Goal: Transaction & Acquisition: Purchase product/service

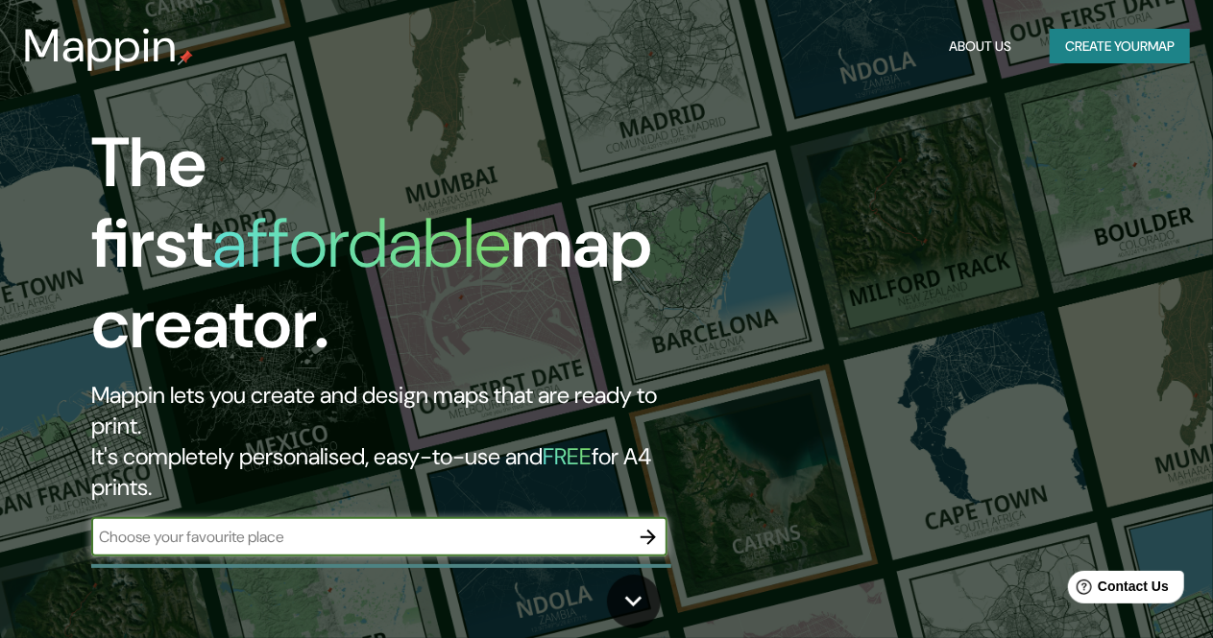
click at [558, 526] on input "text" at bounding box center [360, 537] width 538 height 22
type input "la plata [GEOGRAPHIC_DATA]"
click at [653, 518] on button "button" at bounding box center [648, 537] width 38 height 38
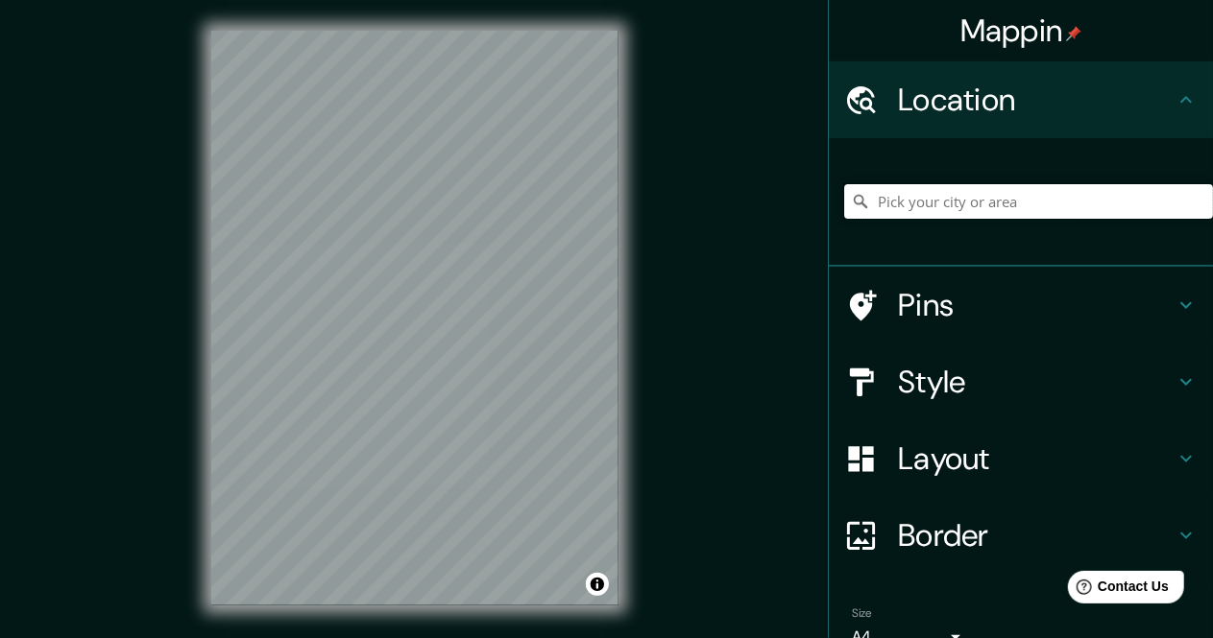
click at [998, 207] on input "Pick your city or area" at bounding box center [1028, 201] width 369 height 35
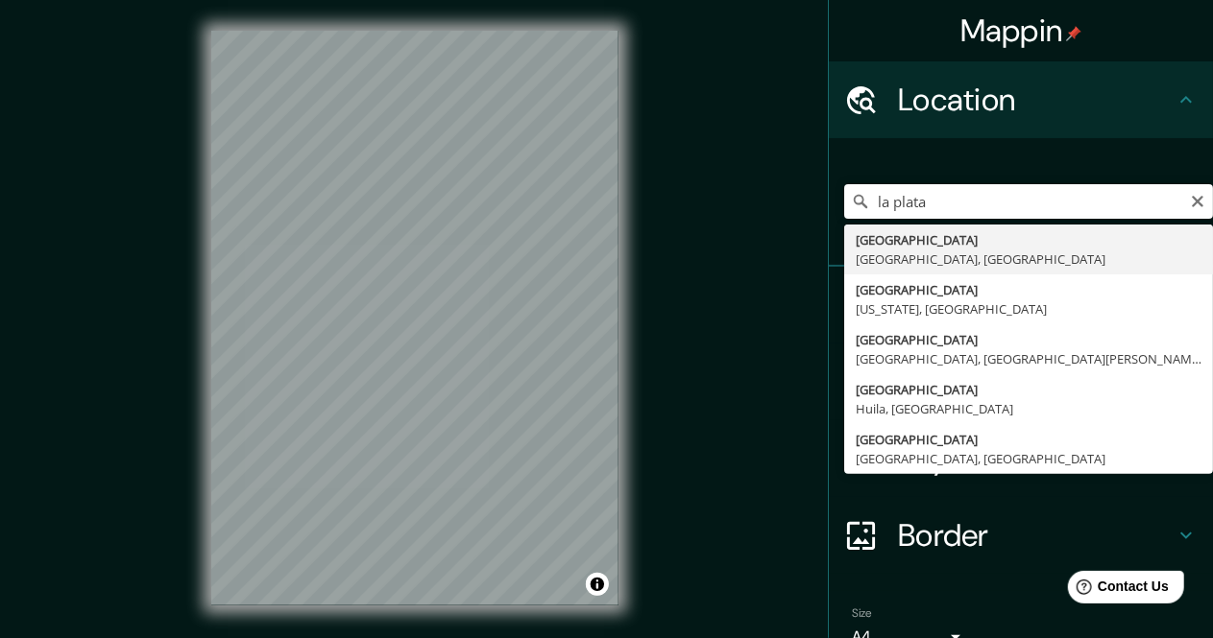
type input "[GEOGRAPHIC_DATA], [GEOGRAPHIC_DATA], [GEOGRAPHIC_DATA]"
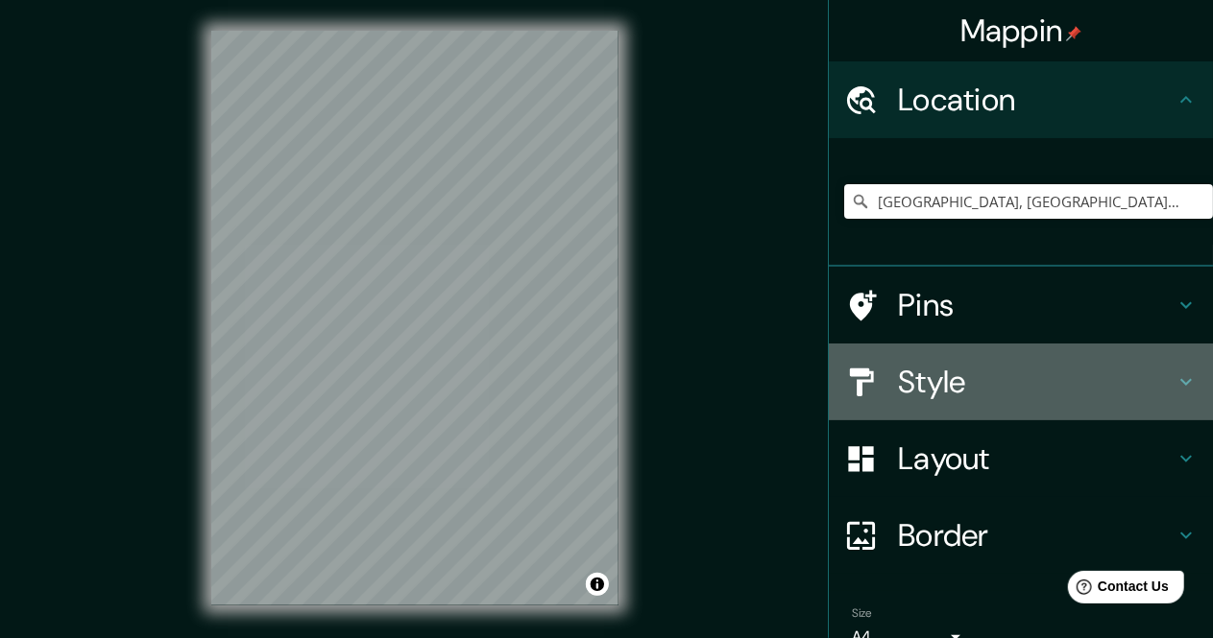
click at [993, 388] on h4 "Style" at bounding box center [1036, 382] width 277 height 38
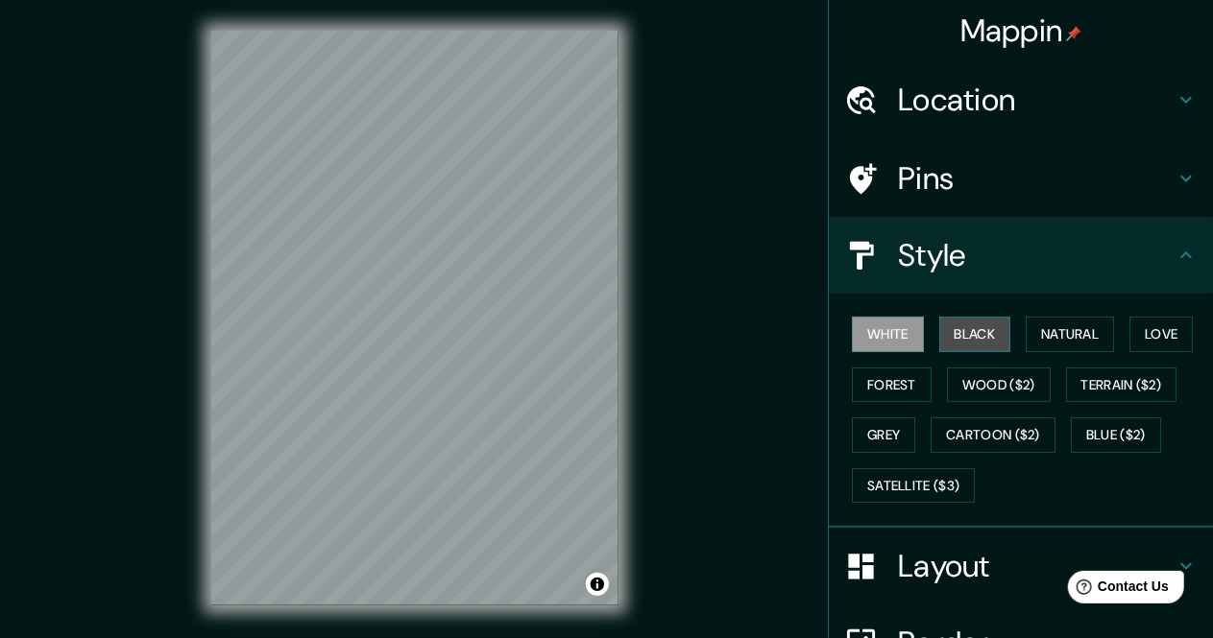
click at [945, 333] on button "Black" at bounding box center [975, 335] width 72 height 36
click at [891, 328] on button "White" at bounding box center [888, 335] width 72 height 36
click at [952, 435] on button "Cartoon ($2)" at bounding box center [992, 436] width 125 height 36
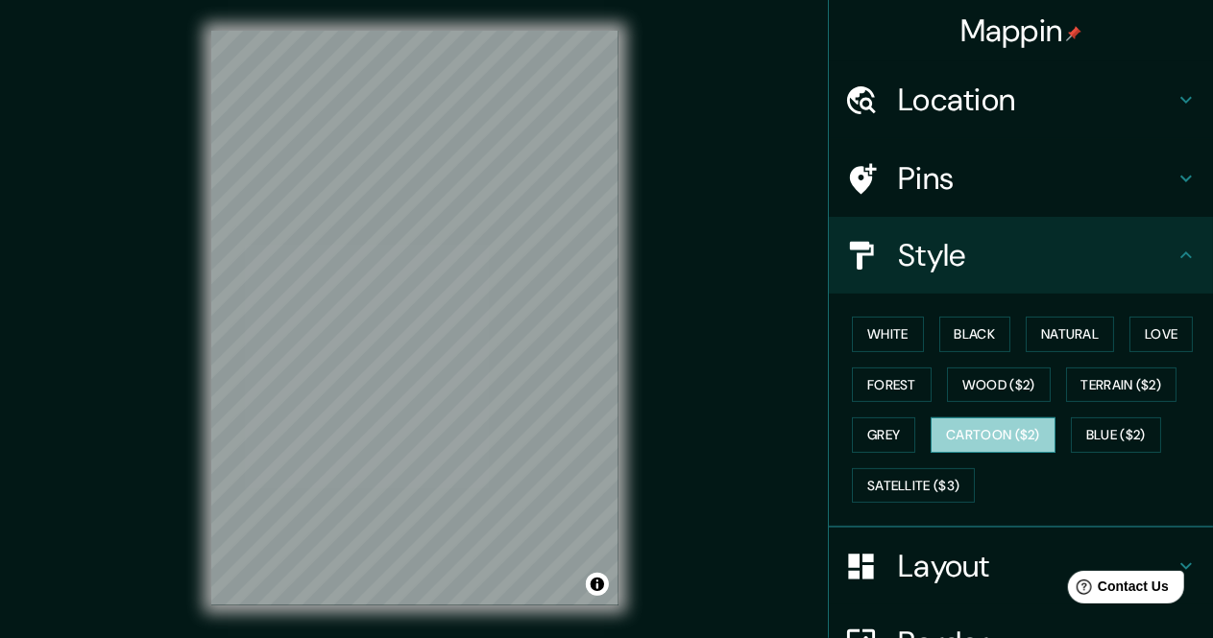
click at [952, 435] on button "Cartoon ($2)" at bounding box center [992, 436] width 125 height 36
click at [878, 431] on button "Grey" at bounding box center [883, 436] width 63 height 36
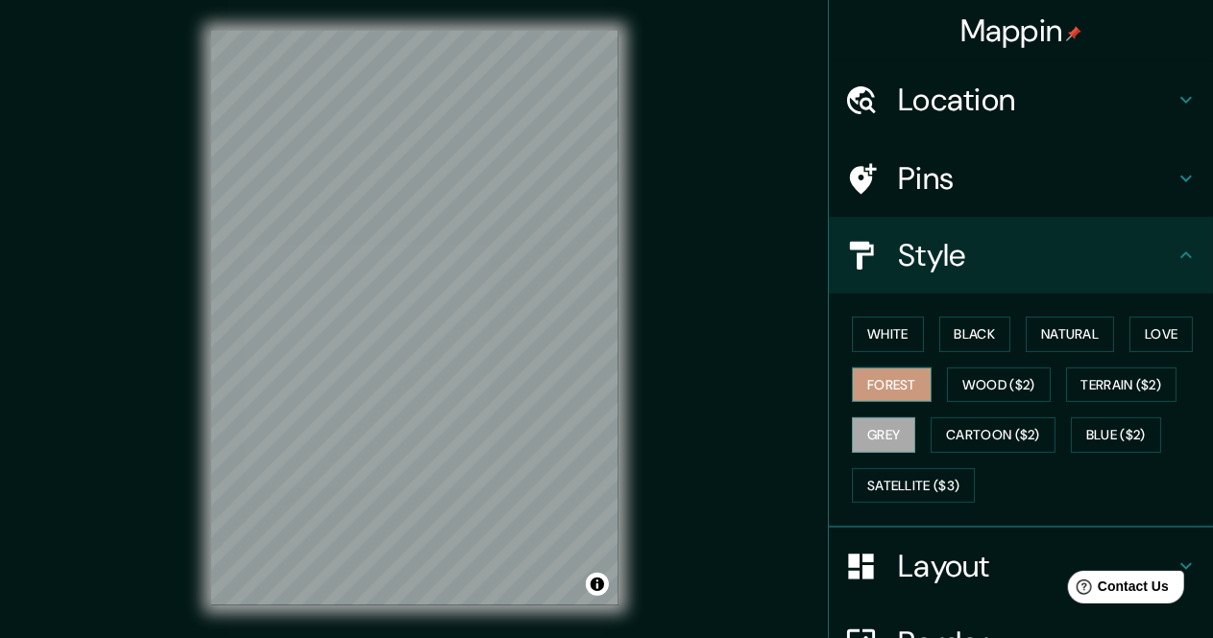
click at [882, 391] on button "Forest" at bounding box center [892, 386] width 80 height 36
drag, startPoint x: 848, startPoint y: 316, endPoint x: 878, endPoint y: 358, distance: 52.2
click at [852, 317] on button "White" at bounding box center [888, 335] width 72 height 36
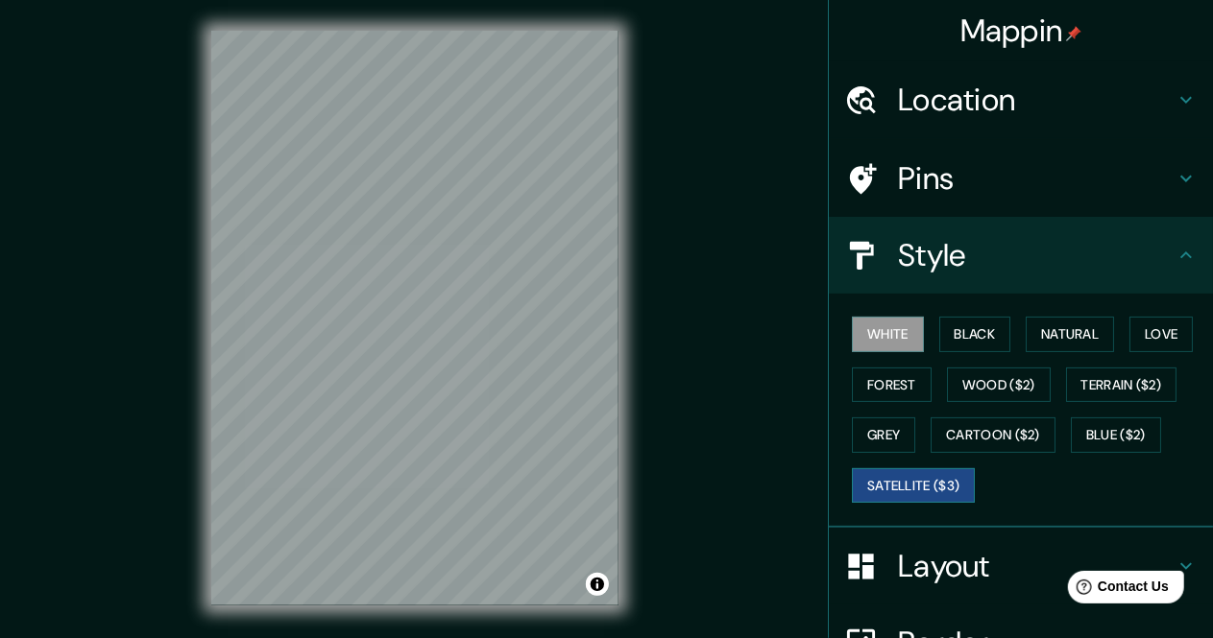
click at [927, 469] on button "Satellite ($3)" at bounding box center [913, 487] width 123 height 36
click at [852, 331] on button "White" at bounding box center [888, 335] width 72 height 36
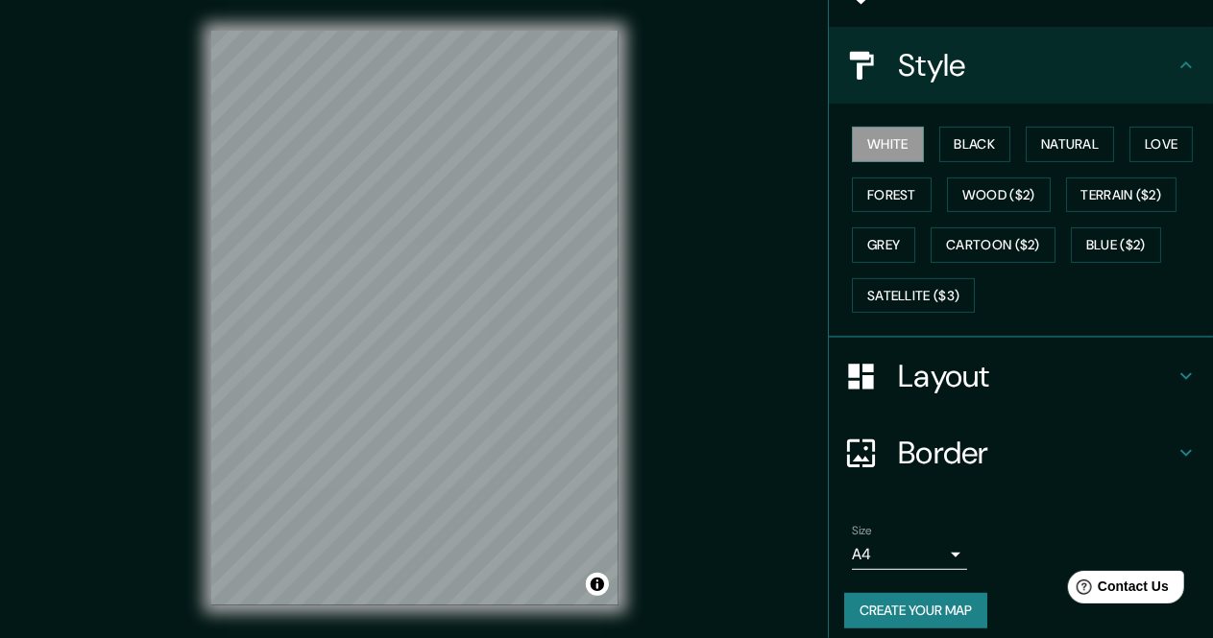
scroll to position [192, 0]
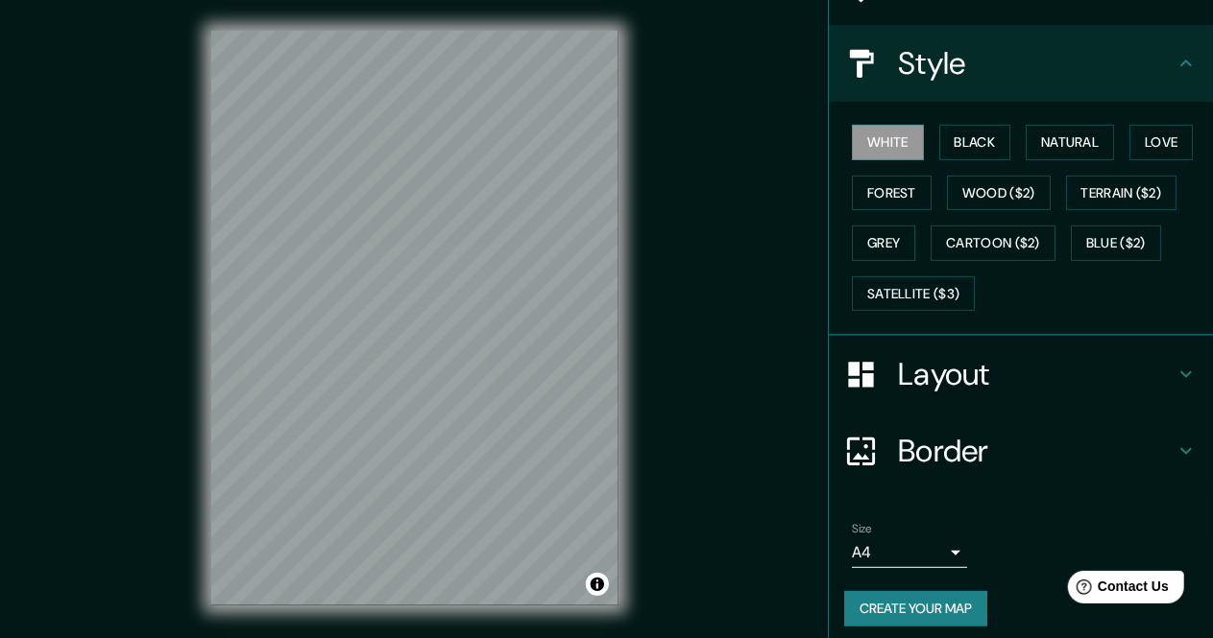
click at [1039, 388] on h4 "Layout" at bounding box center [1036, 374] width 277 height 38
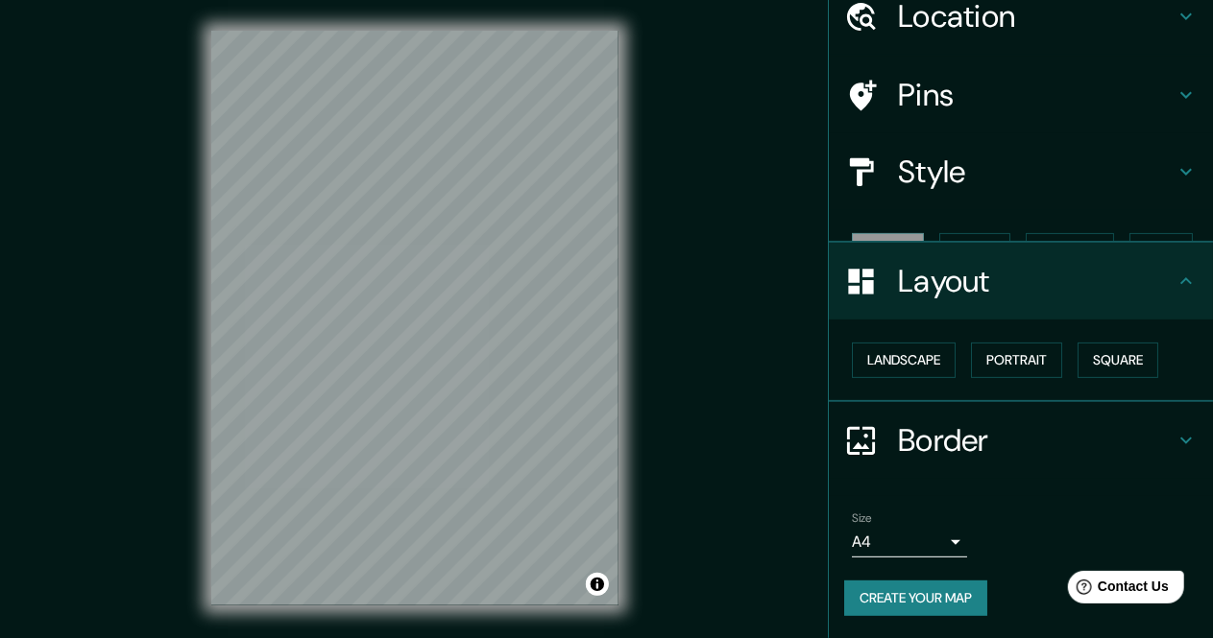
scroll to position [50, 0]
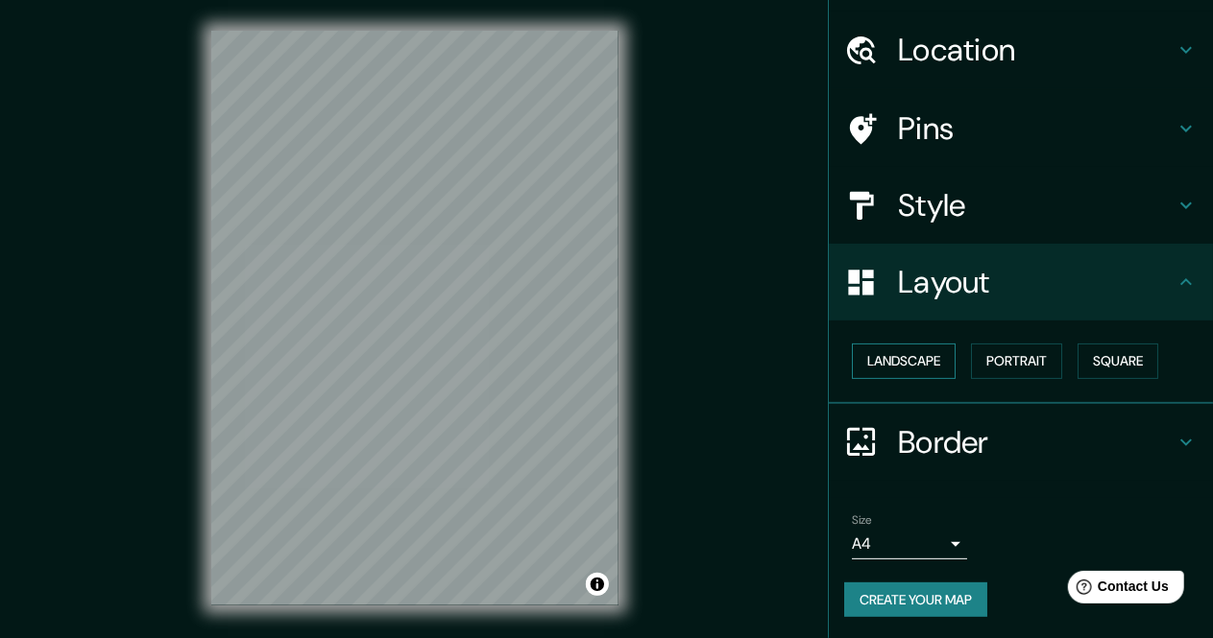
click at [885, 363] on button "Landscape" at bounding box center [904, 362] width 104 height 36
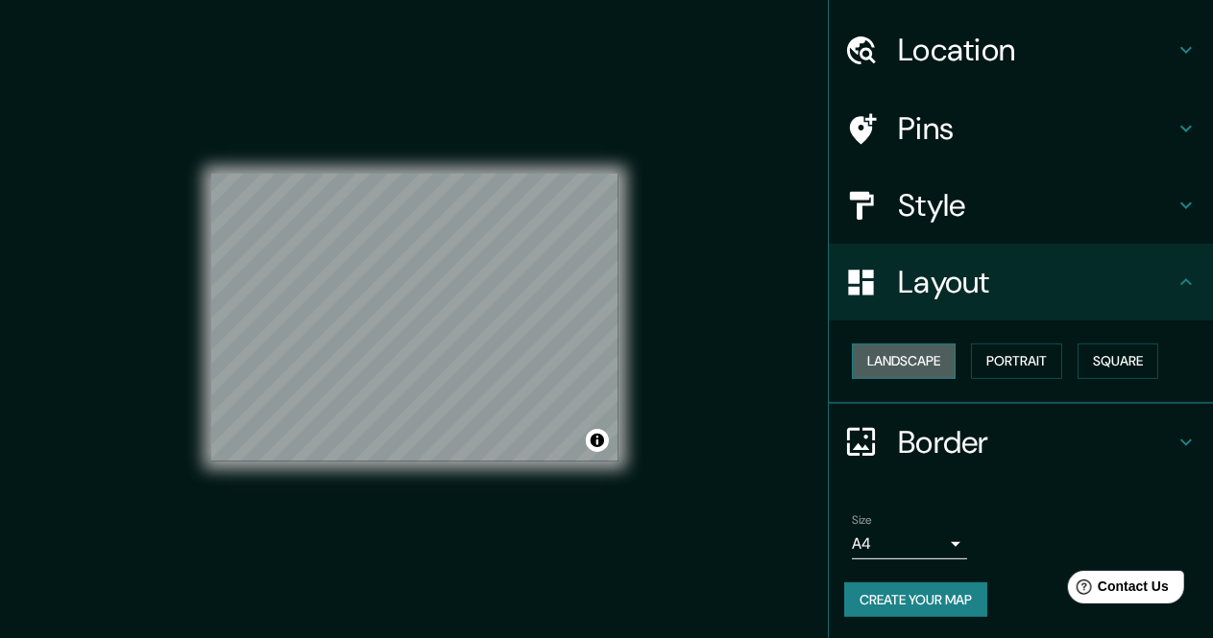
click at [885, 363] on button "Landscape" at bounding box center [904, 362] width 104 height 36
click at [993, 362] on button "Portrait" at bounding box center [1016, 362] width 91 height 36
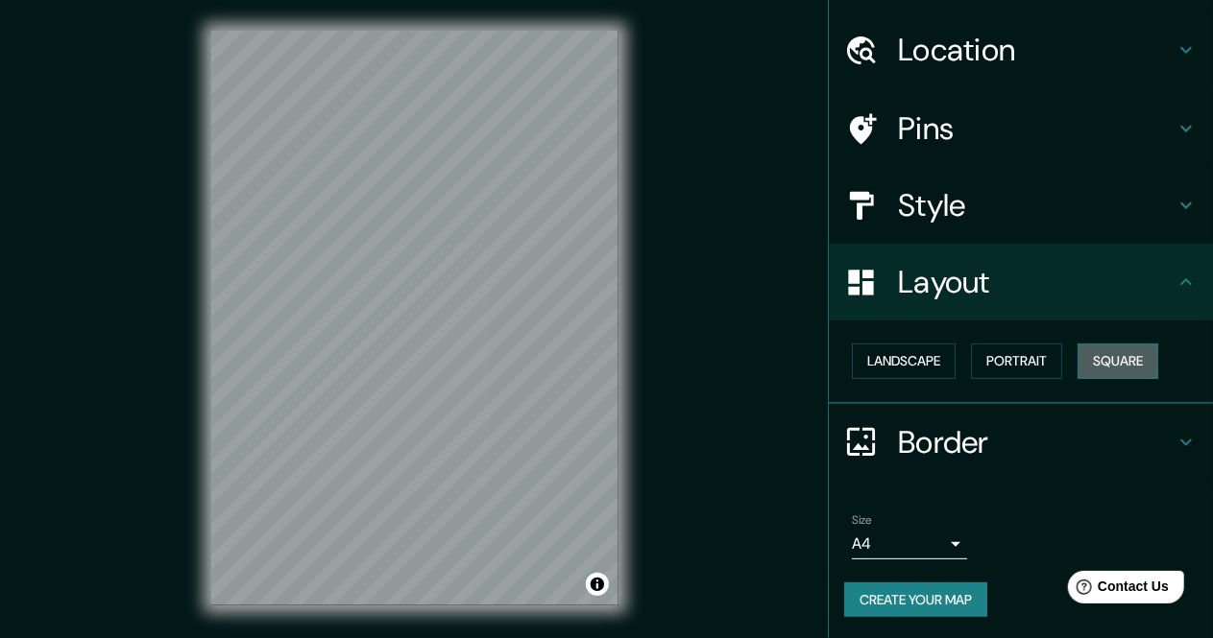
click at [1108, 357] on button "Square" at bounding box center [1117, 362] width 81 height 36
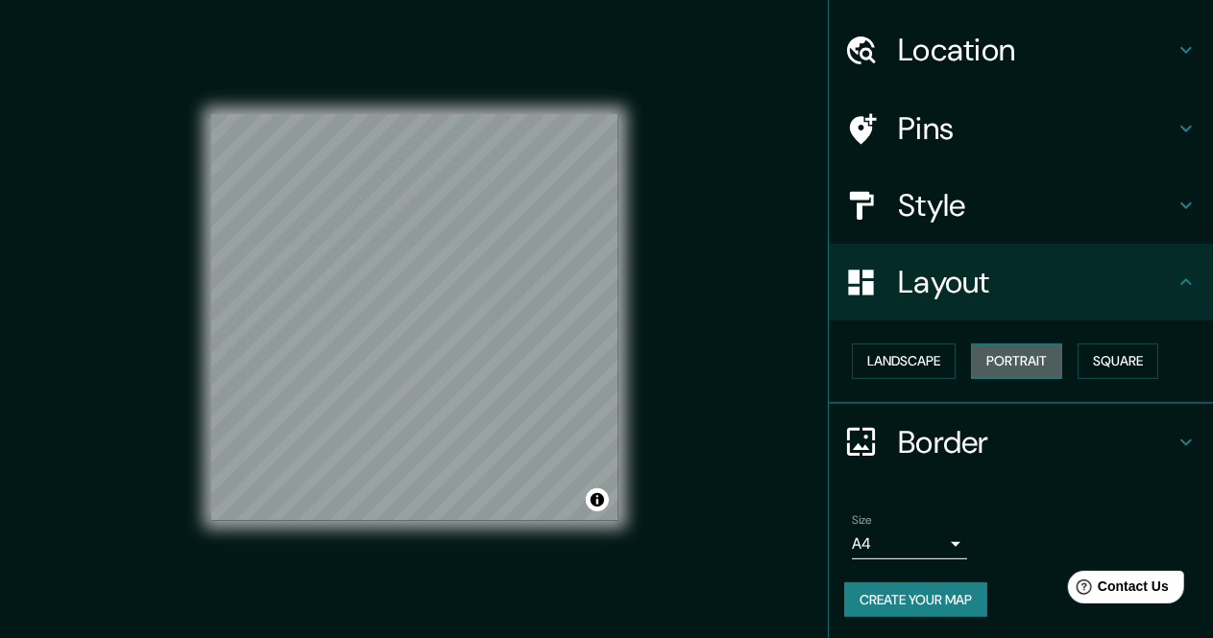
click at [1029, 360] on button "Portrait" at bounding box center [1016, 362] width 91 height 36
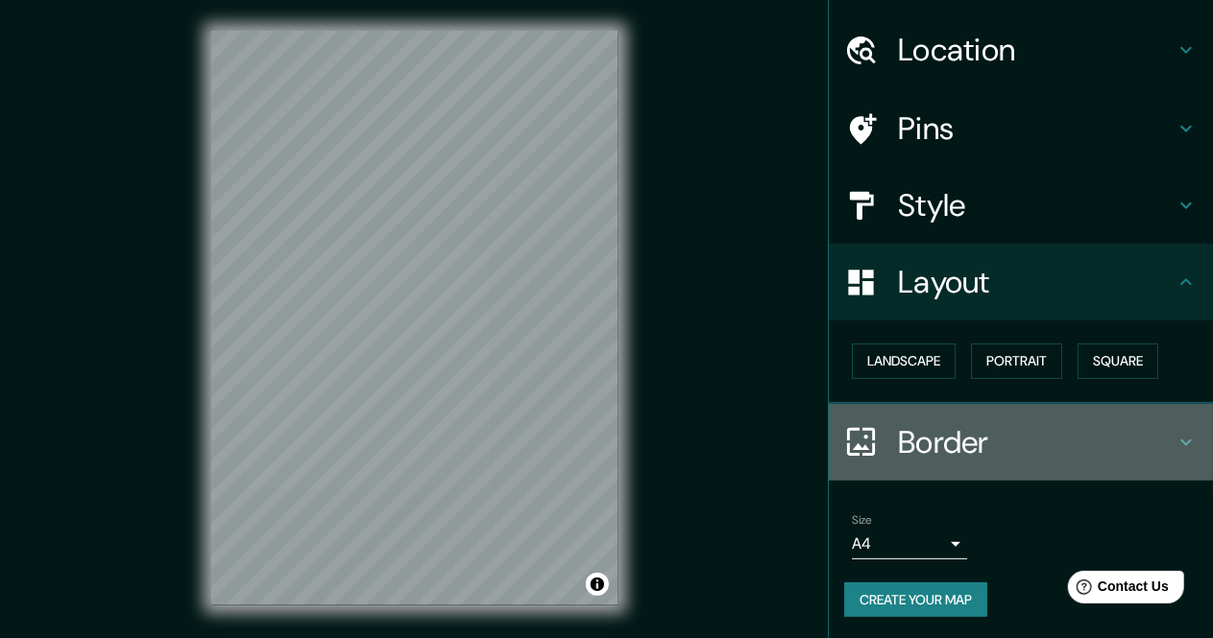
click at [1016, 436] on h4 "Border" at bounding box center [1036, 442] width 277 height 38
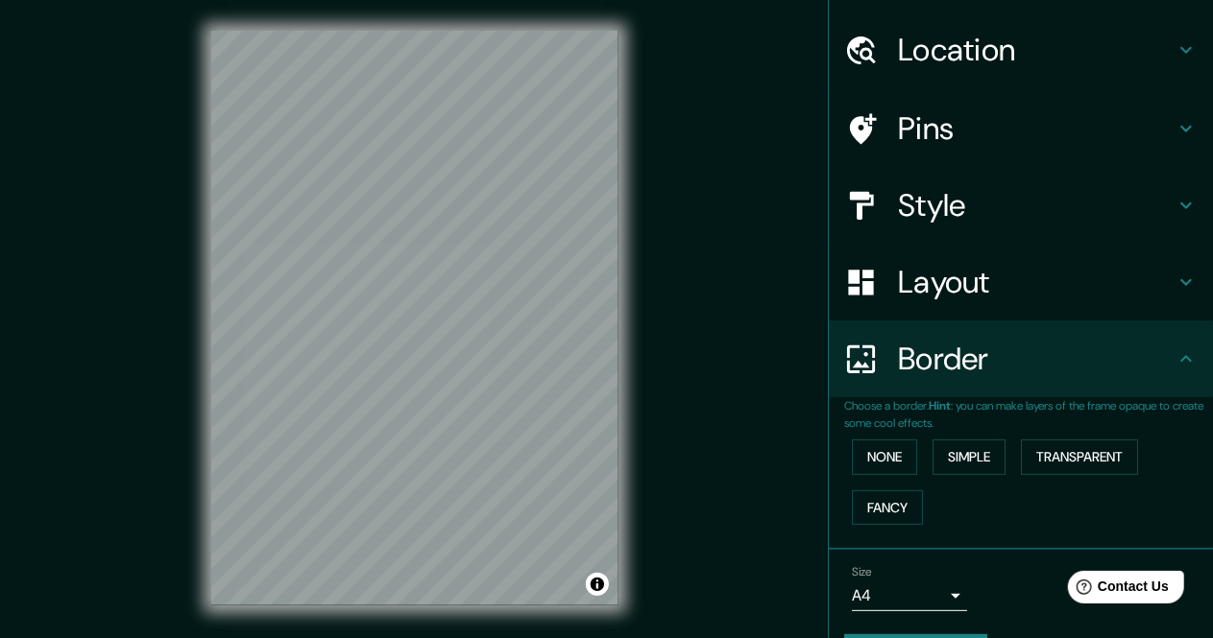
click at [1037, 379] on div "Border" at bounding box center [1021, 359] width 384 height 77
click at [888, 445] on button "None" at bounding box center [884, 458] width 65 height 36
click at [915, 441] on div "None Simple Transparent Fancy" at bounding box center [1028, 482] width 369 height 101
click at [933, 448] on button "Simple" at bounding box center [968, 458] width 73 height 36
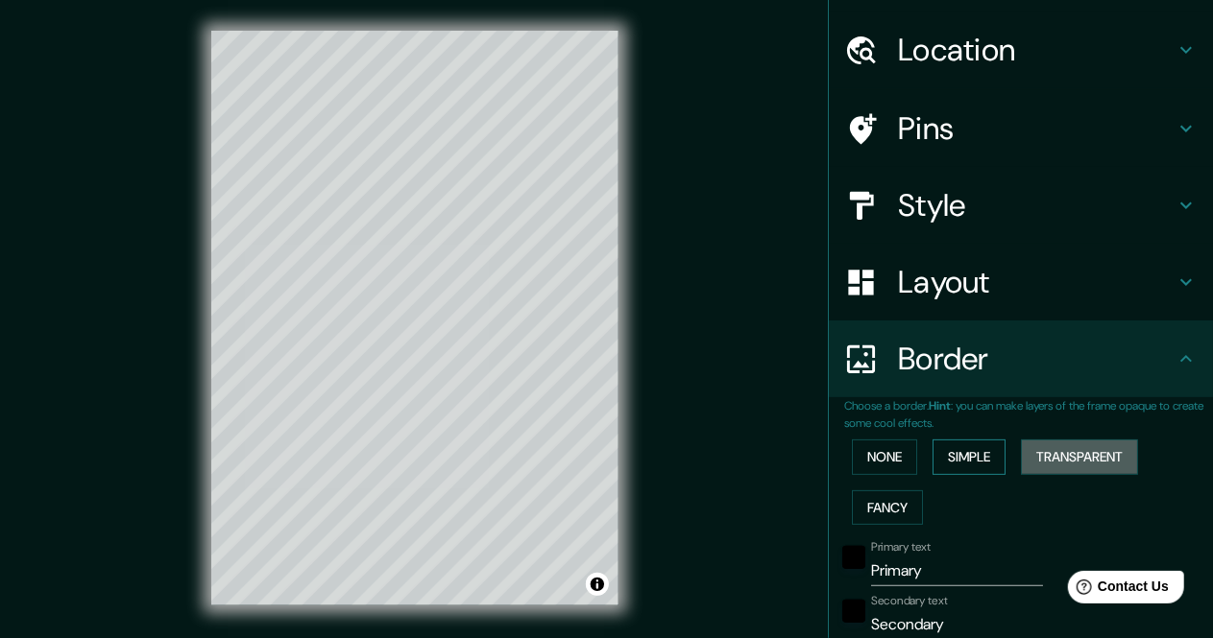
drag, startPoint x: 1035, startPoint y: 453, endPoint x: 937, endPoint y: 450, distance: 98.0
click at [1033, 453] on button "Transparent" at bounding box center [1079, 458] width 117 height 36
click at [936, 450] on button "Simple" at bounding box center [968, 458] width 73 height 36
click at [907, 448] on div "None Simple Transparent Fancy" at bounding box center [1028, 482] width 369 height 101
click at [878, 454] on button "None" at bounding box center [884, 458] width 65 height 36
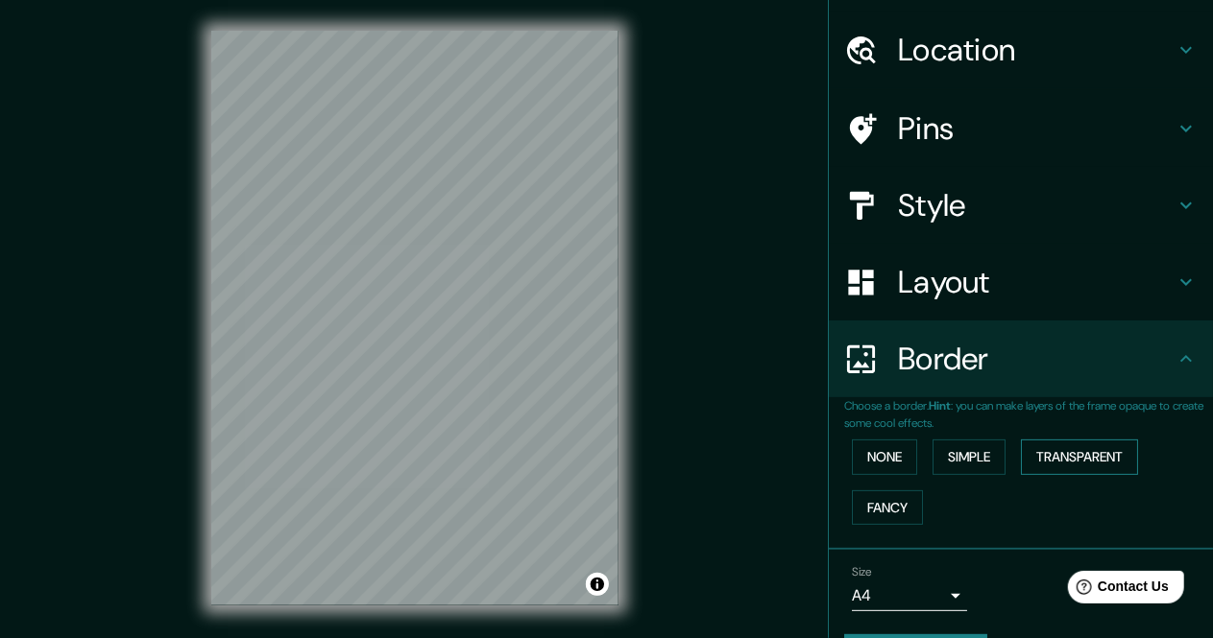
click at [1071, 454] on button "Transparent" at bounding box center [1079, 458] width 117 height 36
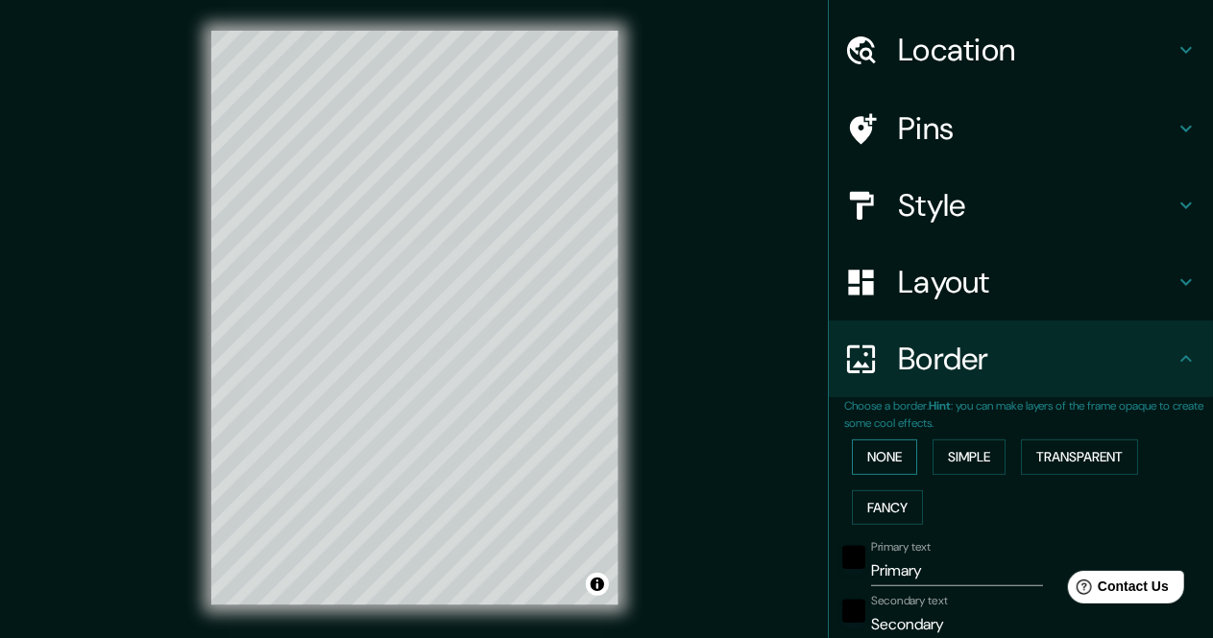
click at [865, 449] on button "None" at bounding box center [884, 458] width 65 height 36
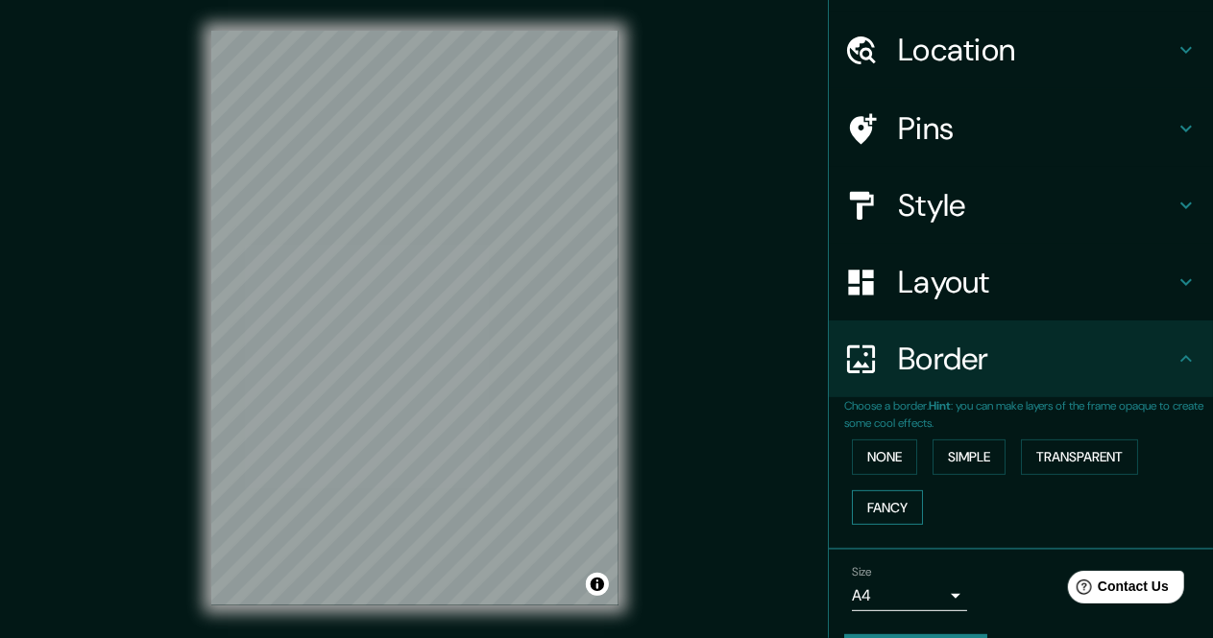
click at [887, 501] on button "Fancy" at bounding box center [887, 509] width 71 height 36
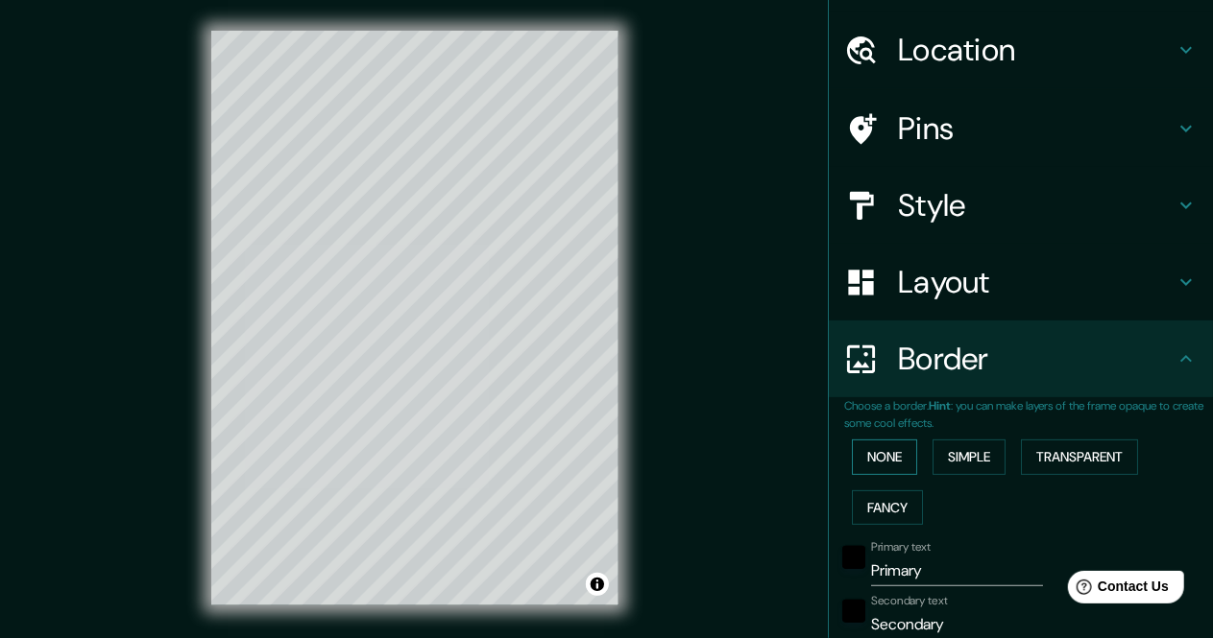
click at [879, 465] on button "None" at bounding box center [884, 458] width 65 height 36
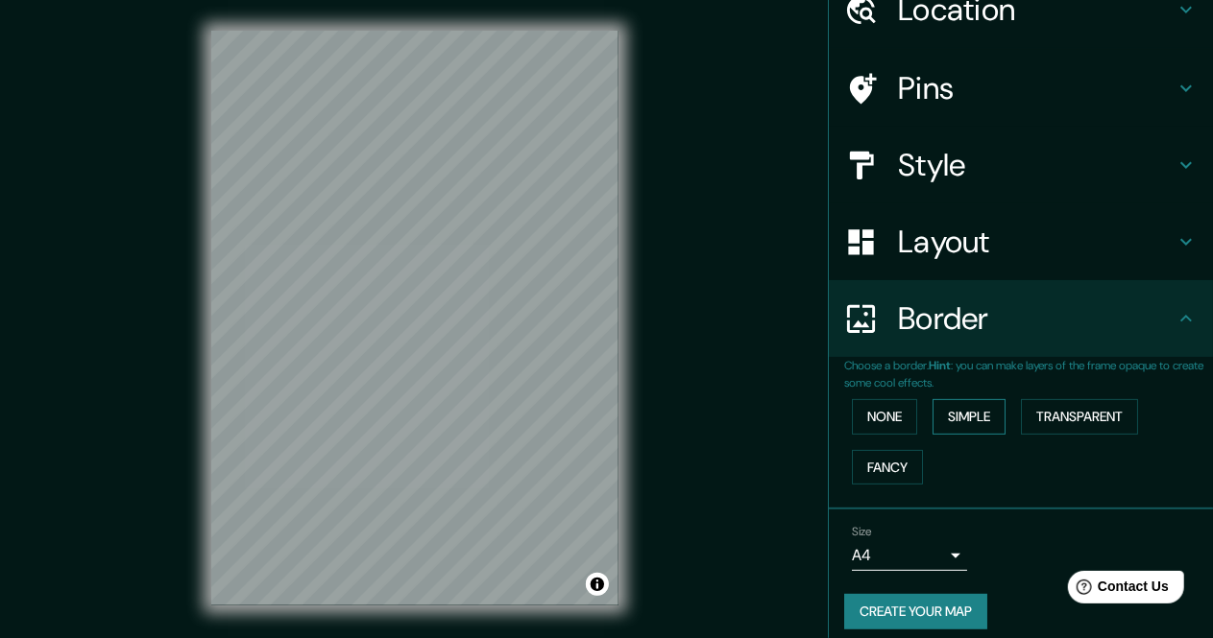
scroll to position [102, 0]
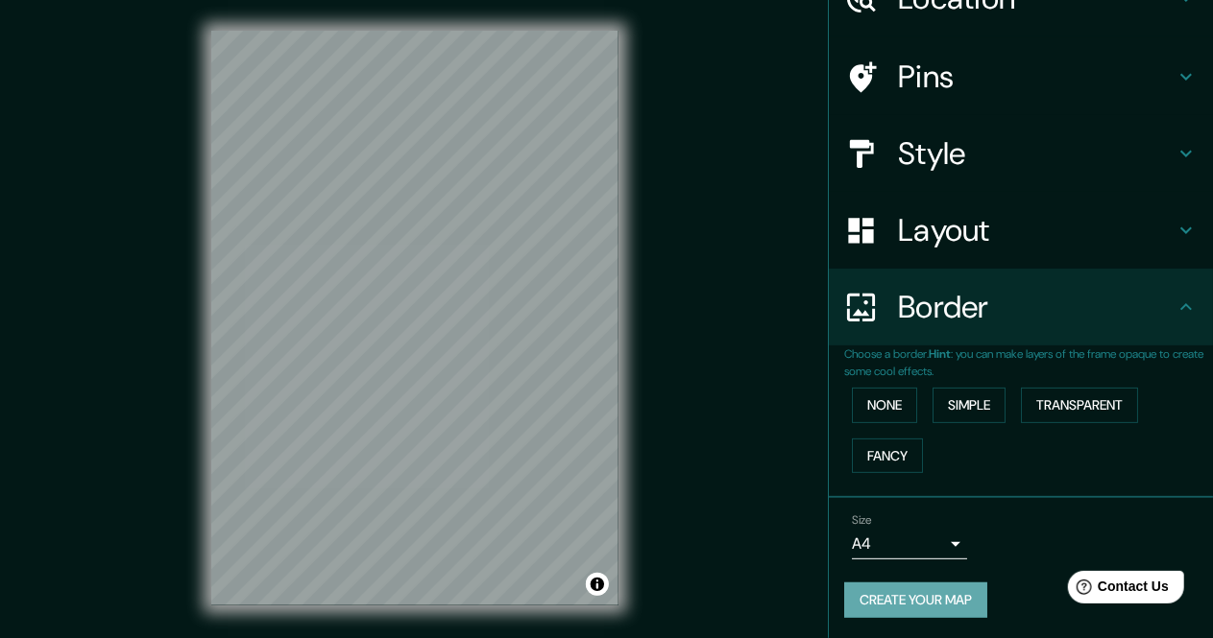
click at [874, 595] on button "Create your map" at bounding box center [915, 601] width 143 height 36
click at [1118, 527] on div "Size A4 single" at bounding box center [1020, 536] width 353 height 61
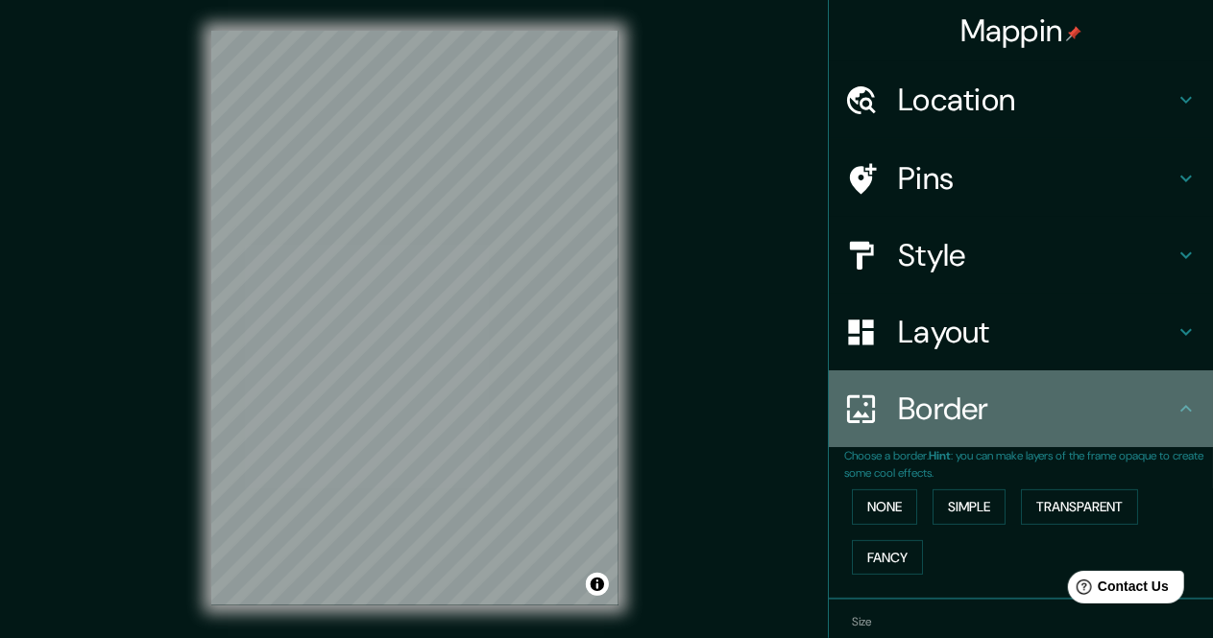
click at [1081, 405] on h4 "Border" at bounding box center [1036, 409] width 277 height 38
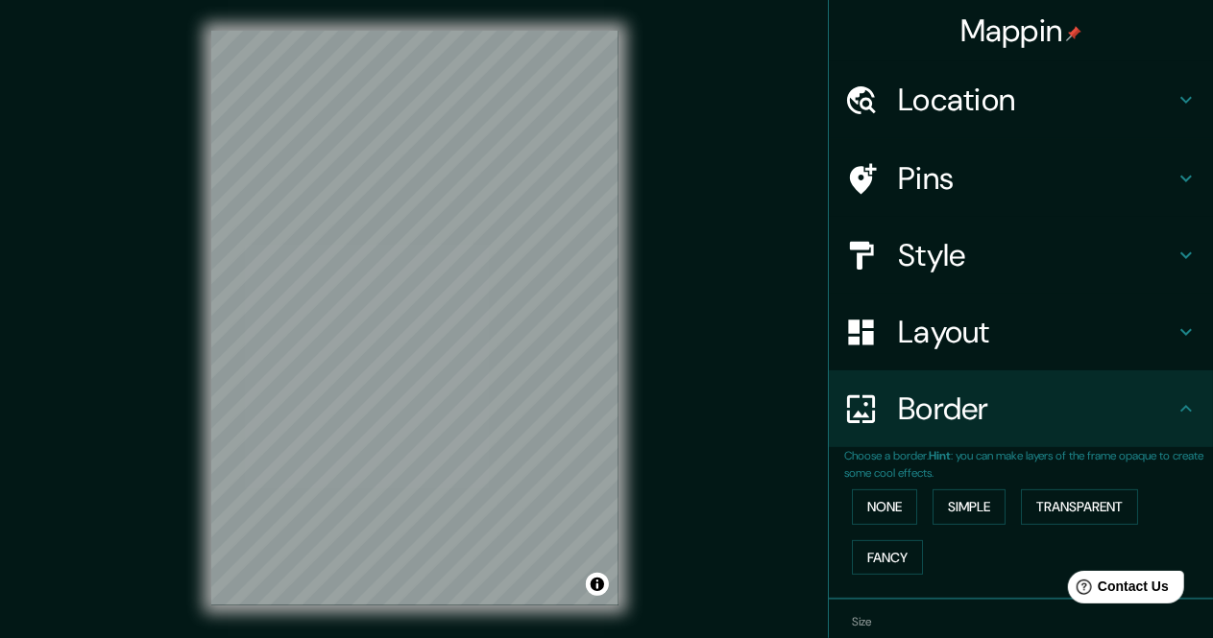
click at [1137, 402] on h4 "Border" at bounding box center [1036, 409] width 277 height 38
click at [1174, 331] on icon at bounding box center [1185, 332] width 23 height 23
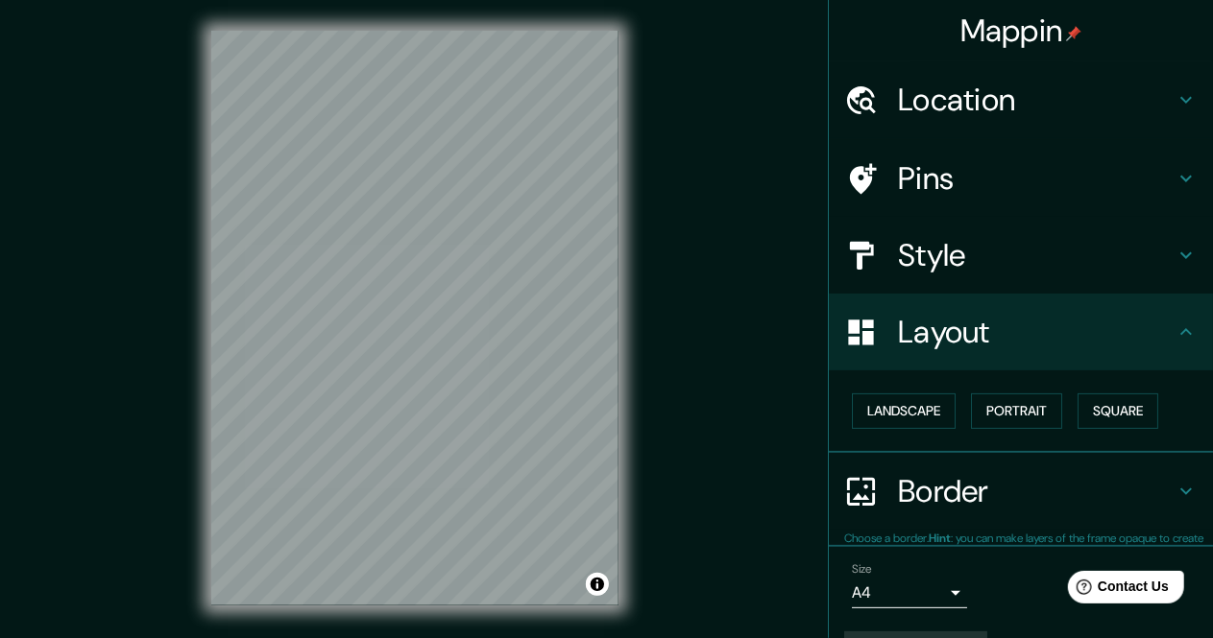
click at [1174, 331] on icon at bounding box center [1185, 332] width 23 height 23
click at [1157, 349] on h4 "Layout" at bounding box center [1036, 332] width 277 height 38
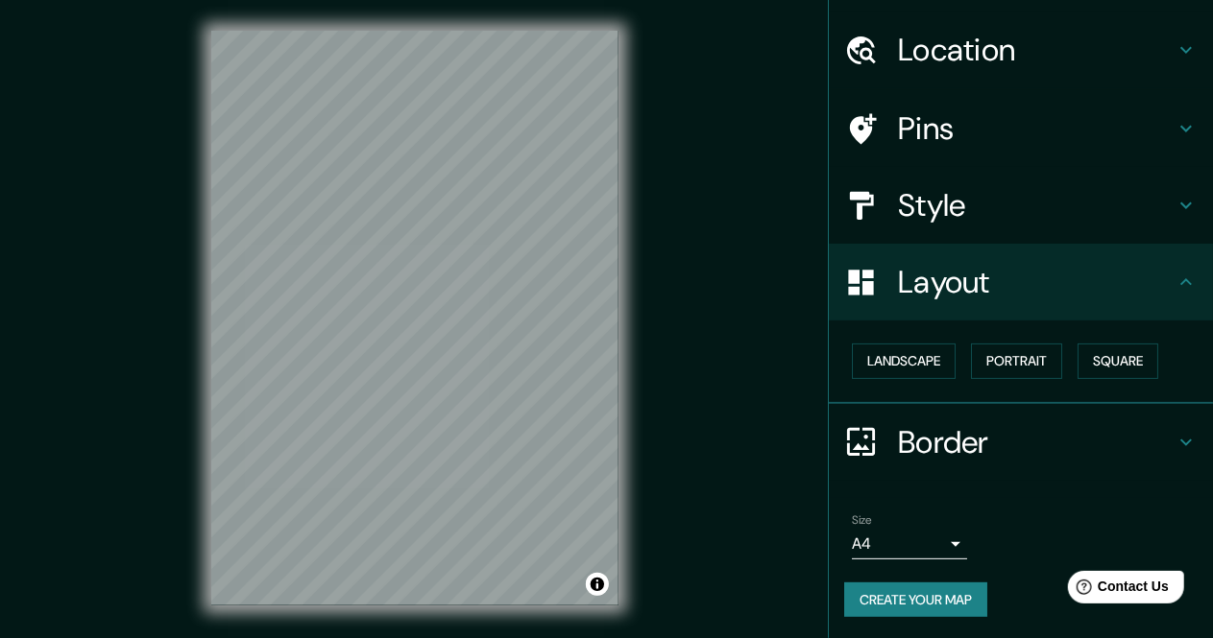
click at [906, 605] on button "Create your map" at bounding box center [915, 601] width 143 height 36
